Goal: Transaction & Acquisition: Purchase product/service

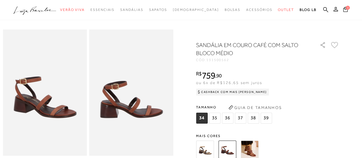
scroll to position [29, 0]
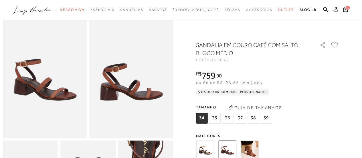
click at [248, 148] on img at bounding box center [249, 149] width 18 height 18
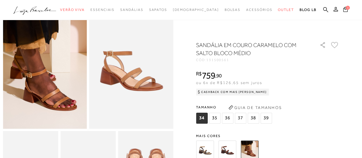
scroll to position [61, 0]
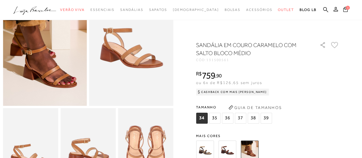
click at [209, 153] on img at bounding box center [205, 149] width 18 height 18
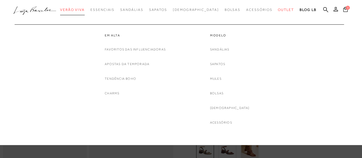
click at [85, 12] on link "Verão Viva" at bounding box center [72, 10] width 25 height 11
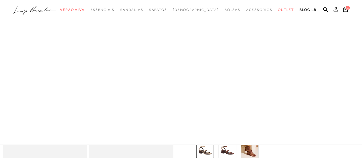
click at [85, 12] on link "Verão Viva" at bounding box center [72, 10] width 25 height 11
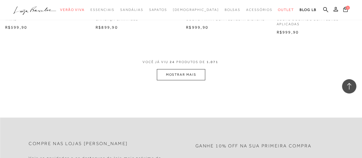
scroll to position [1029, 0]
click at [176, 76] on button "MOSTRAR MAIS" at bounding box center [181, 73] width 48 height 11
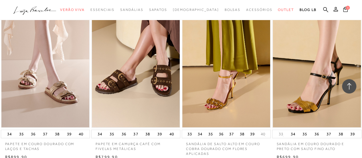
scroll to position [1201, 0]
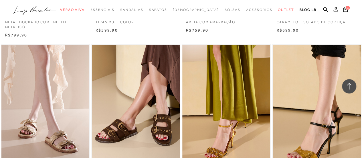
click at [324, 9] on icon at bounding box center [325, 9] width 5 height 5
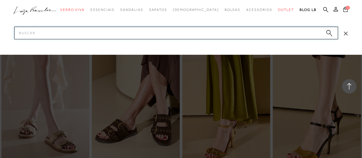
click at [271, 33] on input "Pesquisar" at bounding box center [175, 33] width 323 height 13
type input "anabela"
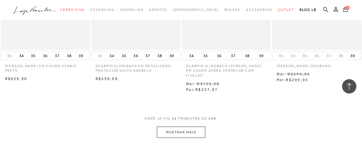
scroll to position [486, 0]
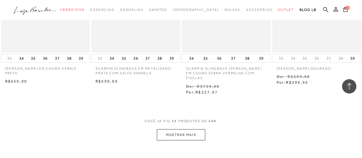
click at [197, 130] on button "MOSTRAR MAIS" at bounding box center [181, 134] width 48 height 11
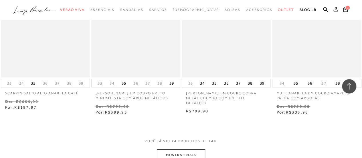
scroll to position [1058, 0]
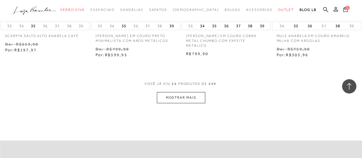
click at [178, 92] on button "MOSTRAR MAIS" at bounding box center [181, 97] width 48 height 11
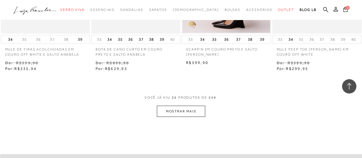
scroll to position [1573, 0]
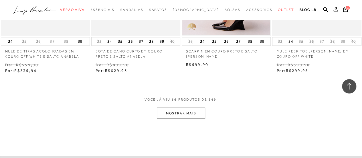
click at [189, 107] on button "MOSTRAR MAIS" at bounding box center [181, 112] width 48 height 11
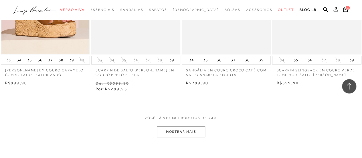
scroll to position [2145, 0]
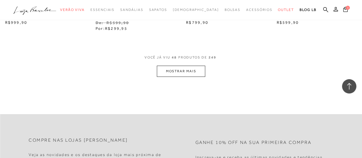
click at [185, 65] on button "MOSTRAR MAIS" at bounding box center [181, 70] width 48 height 11
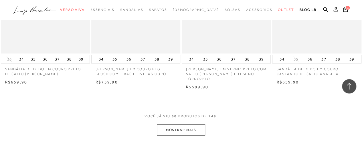
scroll to position [2631, 0]
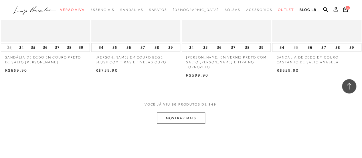
click at [178, 112] on button "MOSTRAR MAIS" at bounding box center [181, 117] width 48 height 11
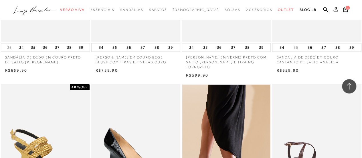
click at [185, 102] on img at bounding box center [226, 150] width 88 height 132
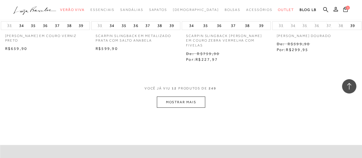
scroll to position [515, 0]
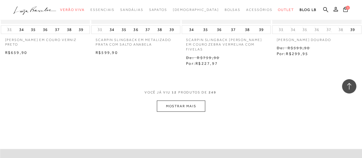
click at [190, 100] on button "MOSTRAR MAIS" at bounding box center [181, 105] width 48 height 11
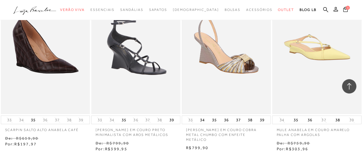
scroll to position [1001, 0]
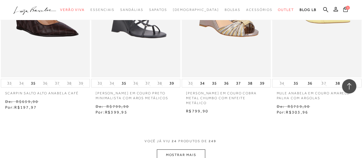
click at [197, 149] on button "MOSTRAR MAIS" at bounding box center [181, 154] width 48 height 11
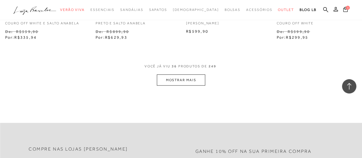
scroll to position [1573, 0]
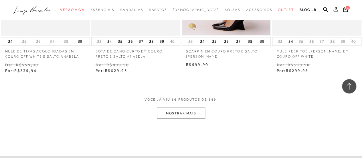
drag, startPoint x: 191, startPoint y: 102, endPoint x: 11, endPoint y: 3, distance: 205.3
click at [191, 107] on button "MOSTRAR MAIS" at bounding box center [181, 112] width 48 height 11
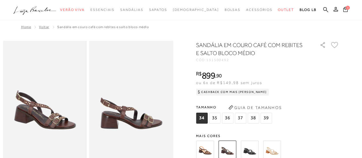
click at [324, 9] on icon at bounding box center [325, 9] width 5 height 5
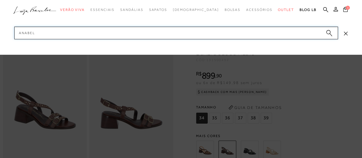
type input "anabela"
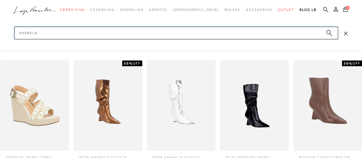
scroll to position [616, 0]
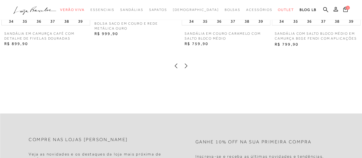
scroll to position [686, 0]
